Goal: Task Accomplishment & Management: Use online tool/utility

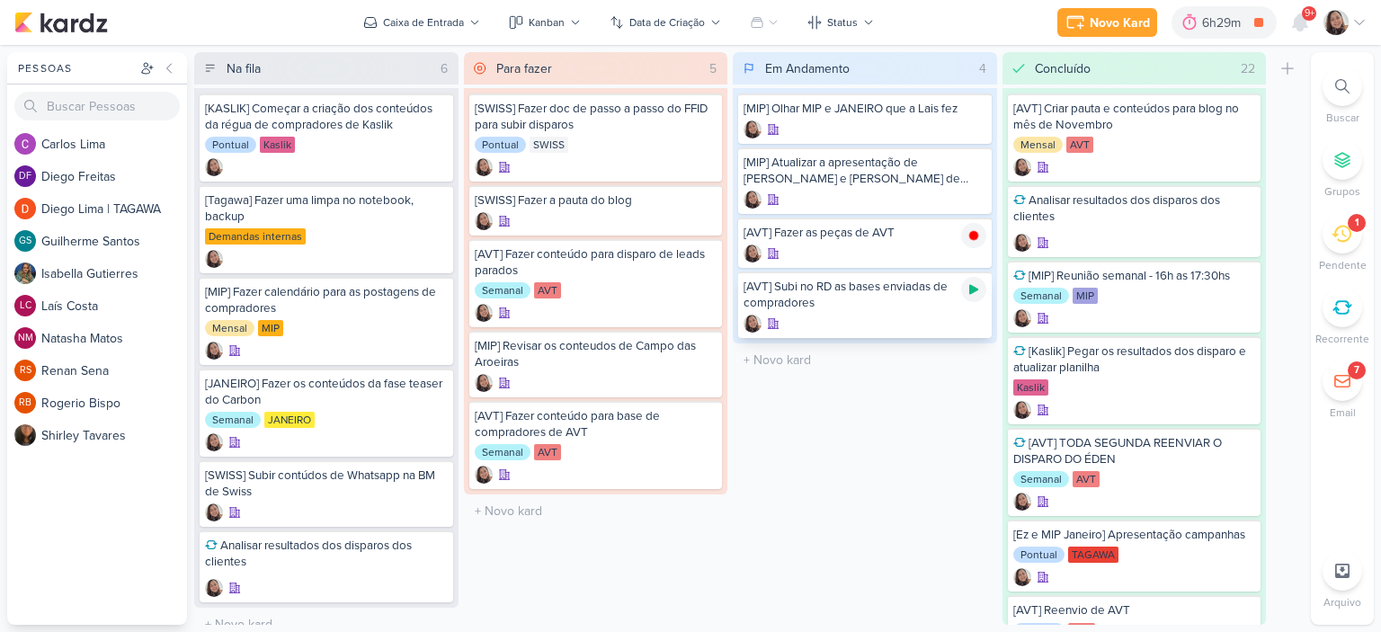
click at [975, 289] on icon at bounding box center [973, 290] width 9 height 10
click at [802, 362] on input "text" at bounding box center [864, 360] width 257 height 26
type input "[AVT] Fazer as peças do Éden"
click at [968, 236] on icon at bounding box center [974, 235] width 14 height 14
